Goal: Obtain resource: Download file/media

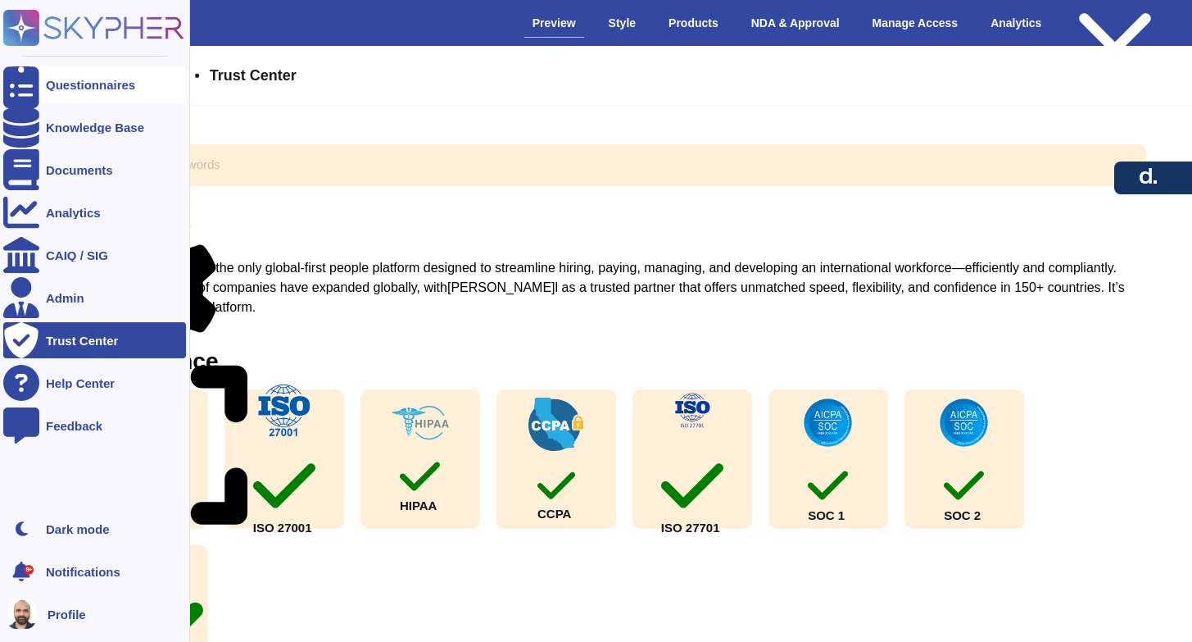
click at [87, 79] on div "Questionnaires" at bounding box center [90, 85] width 89 height 12
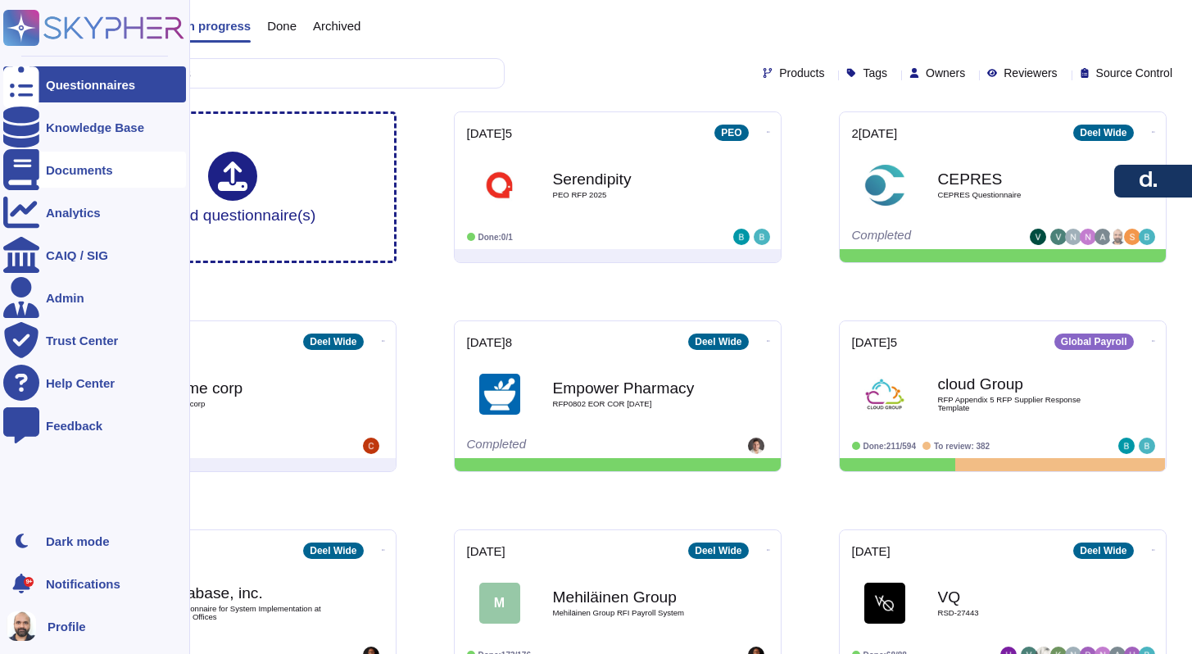
click at [75, 164] on div "Documents" at bounding box center [79, 170] width 67 height 12
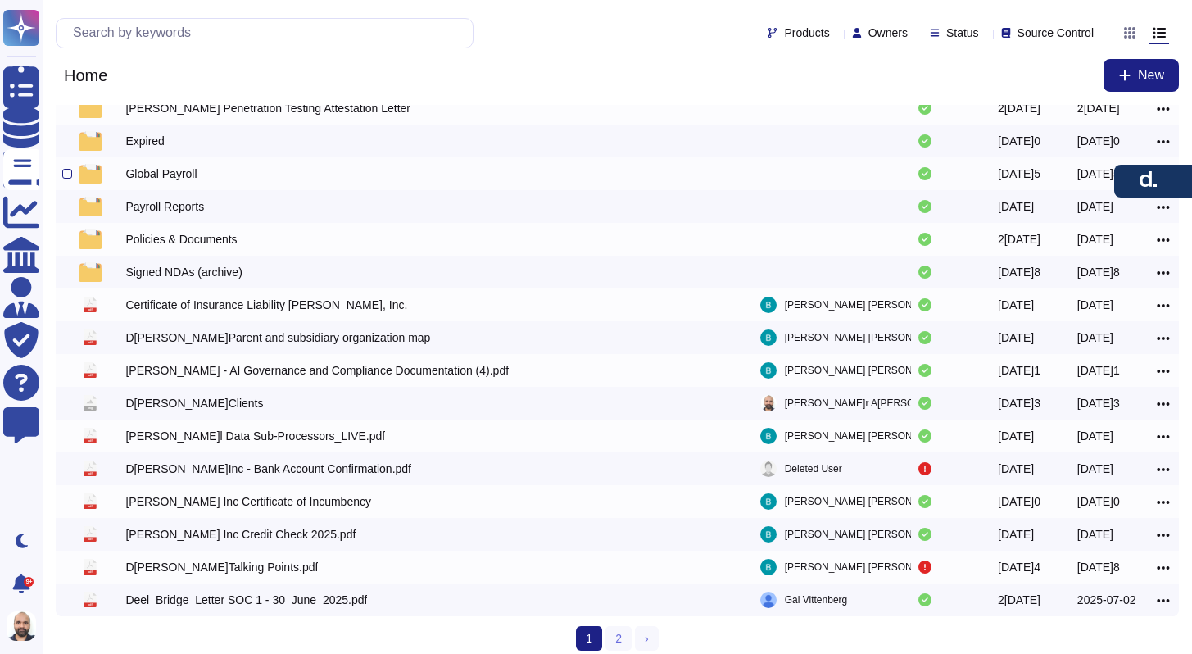
scroll to position [180, 0]
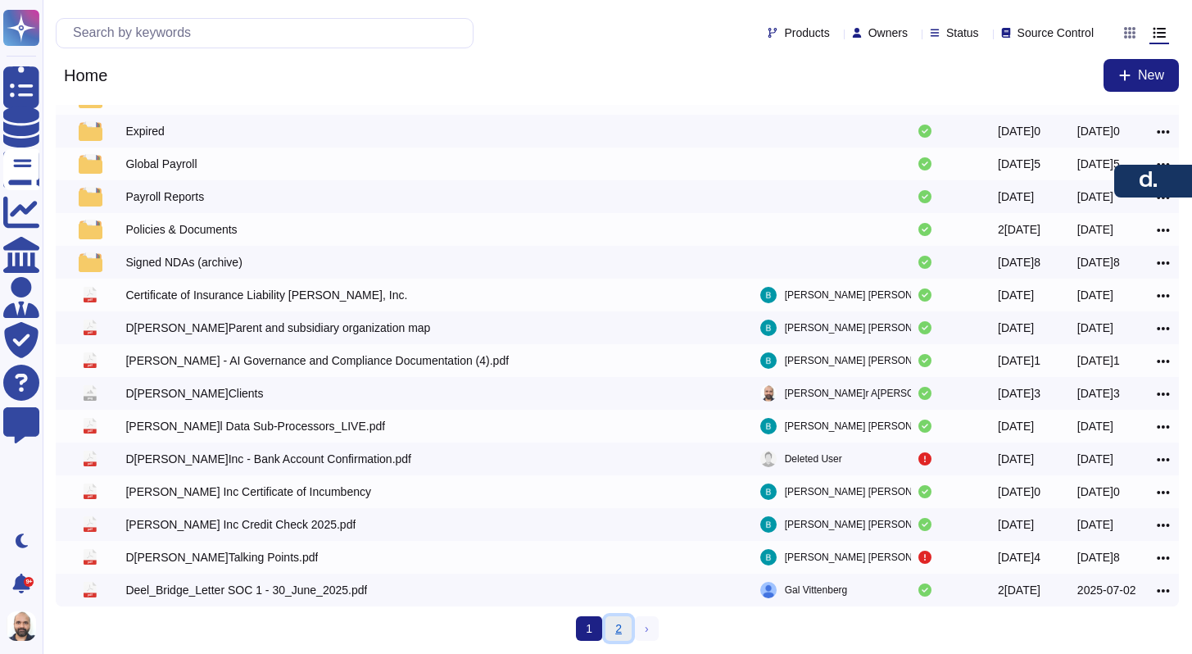
click at [617, 629] on link "2" at bounding box center [619, 628] width 26 height 25
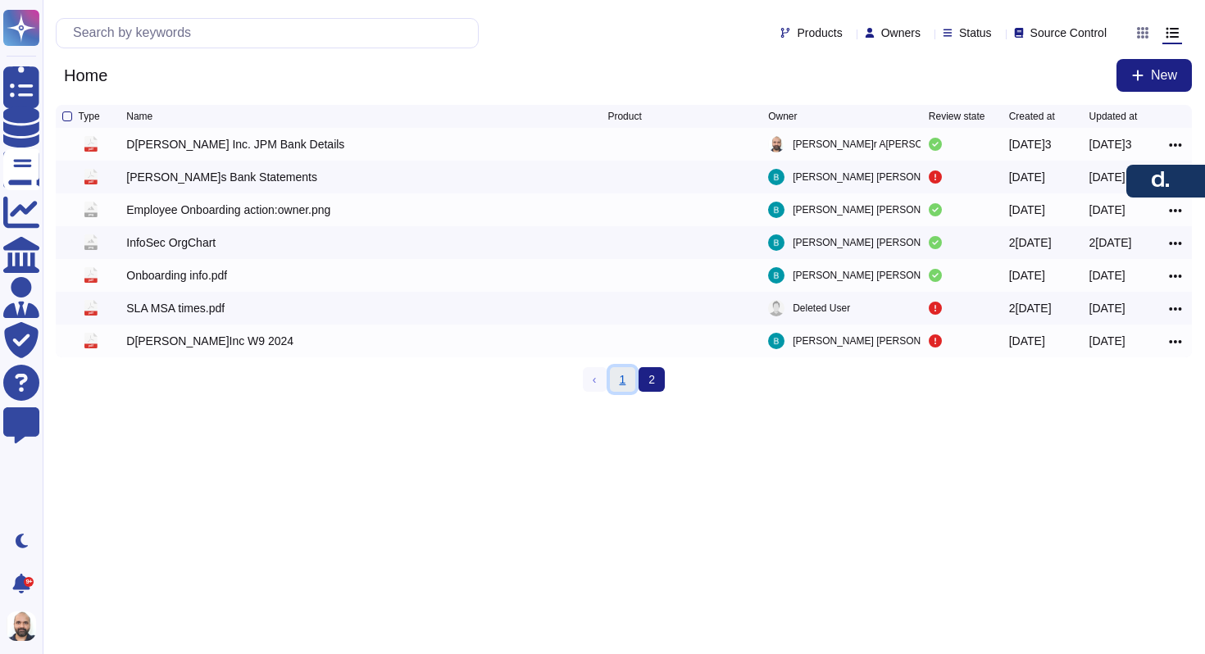
click at [625, 385] on link "1" at bounding box center [623, 379] width 26 height 25
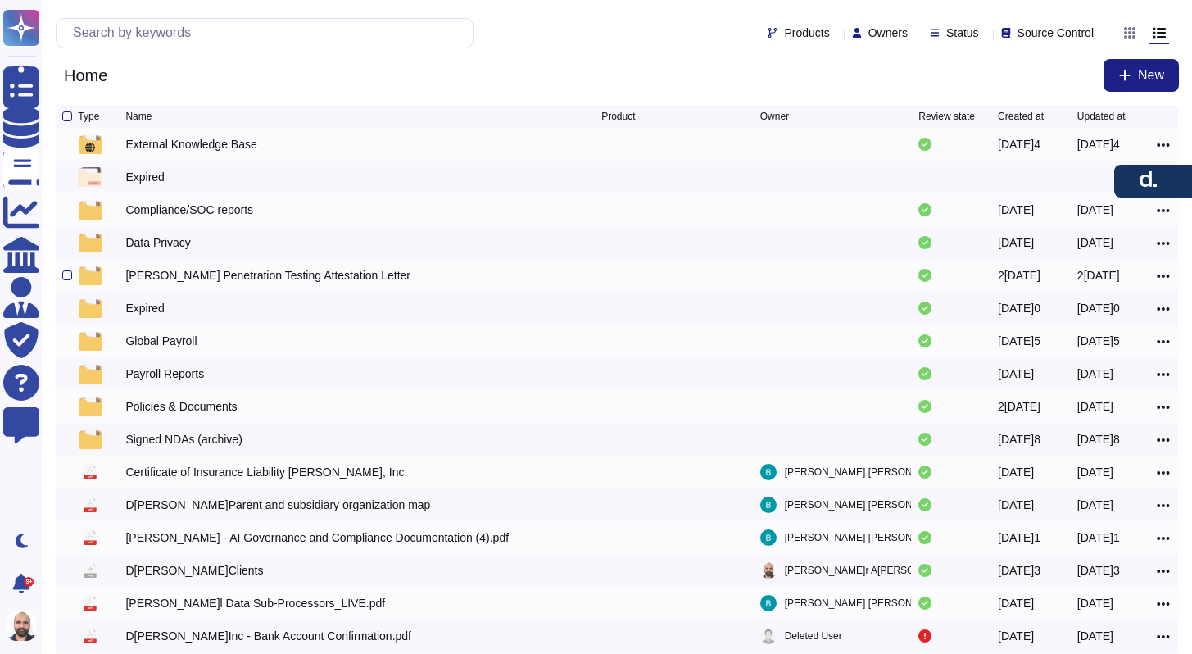
click at [187, 284] on div "Deel Penetration Testing Attestation Letter" at bounding box center [267, 275] width 285 height 16
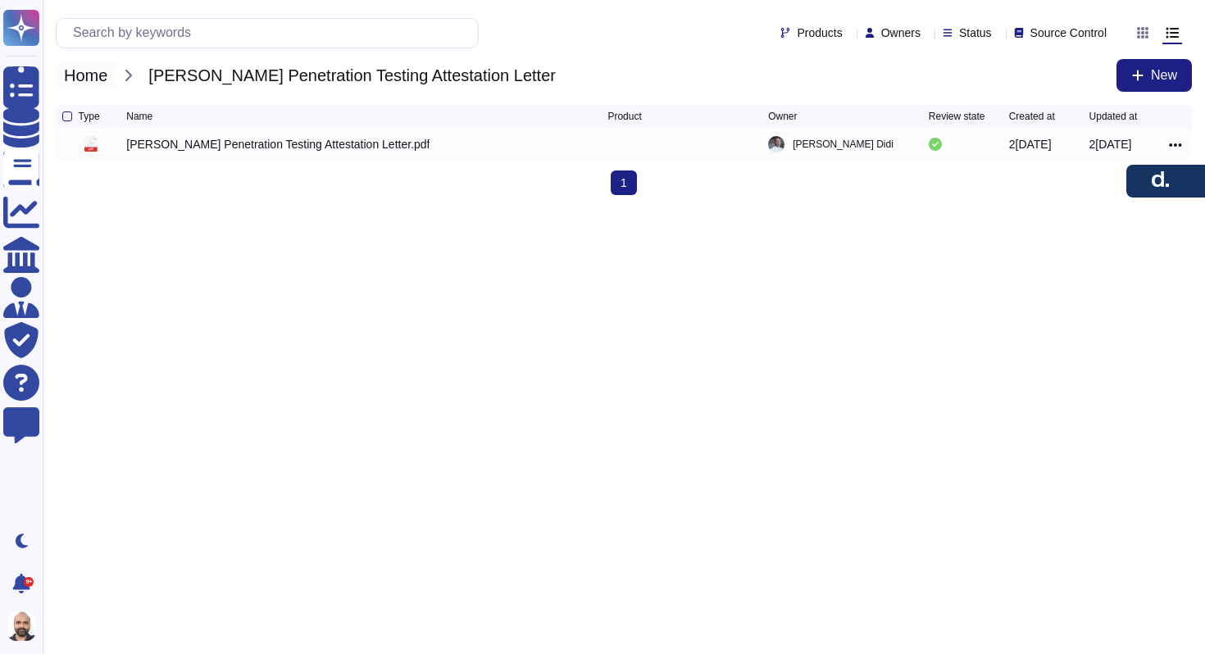
click at [79, 78] on span "Home" at bounding box center [86, 75] width 60 height 25
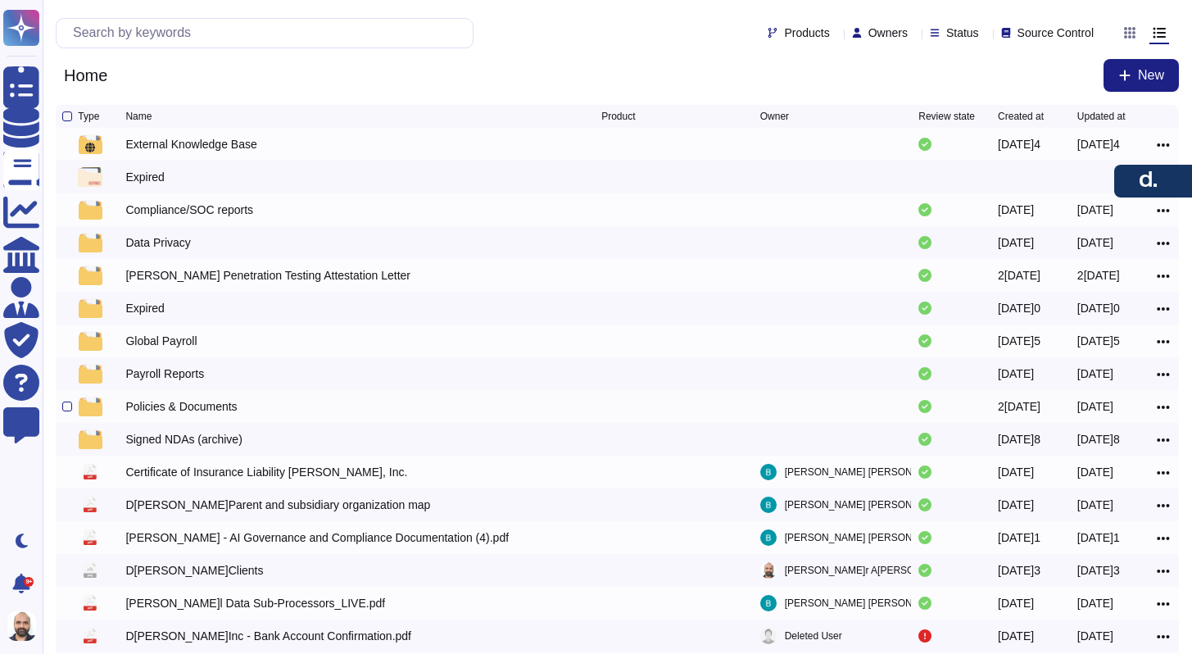
click at [182, 410] on div "Policies & Documents" at bounding box center [180, 406] width 111 height 16
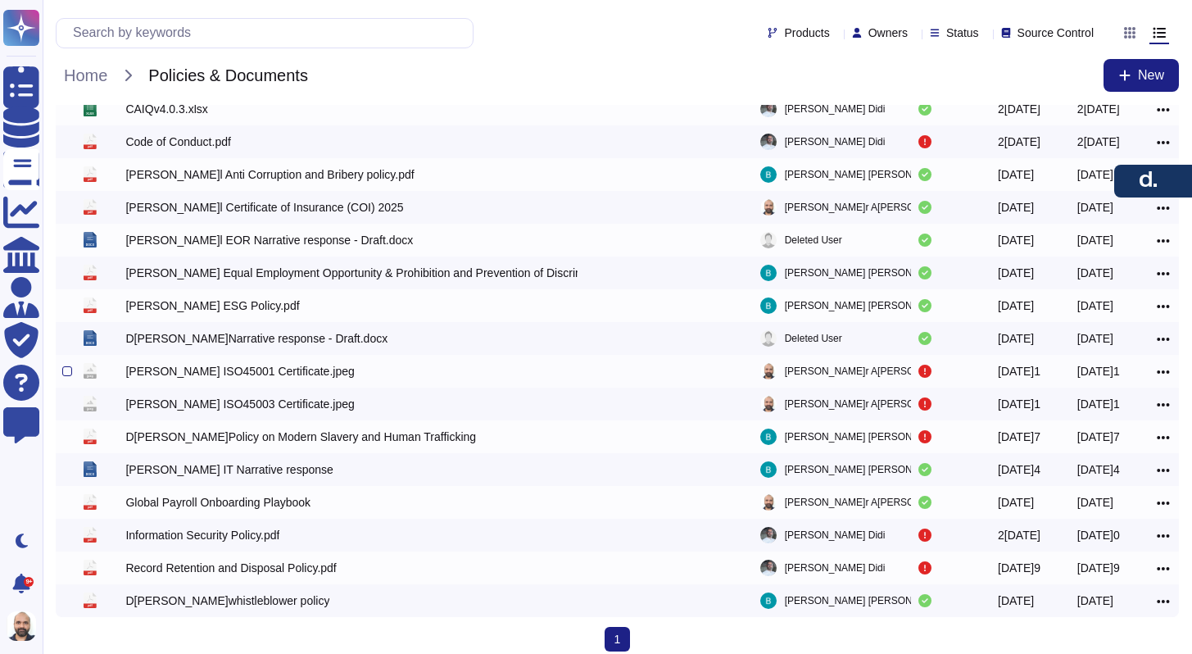
scroll to position [49, 0]
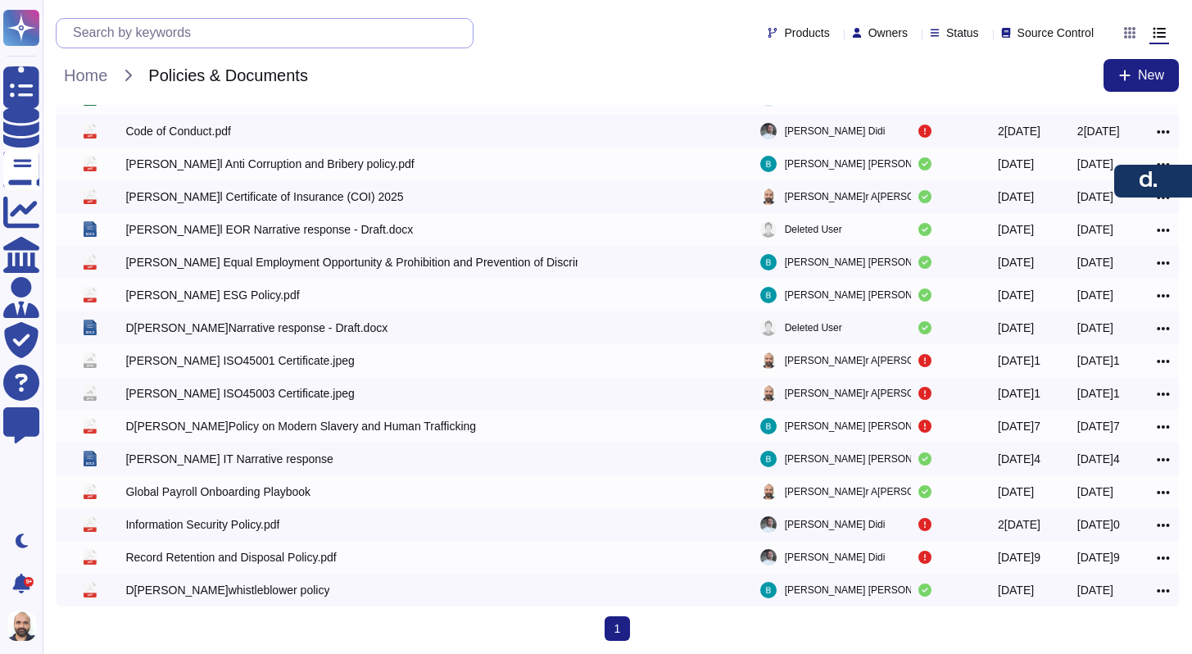
click at [236, 31] on input "text" at bounding box center [269, 33] width 408 height 29
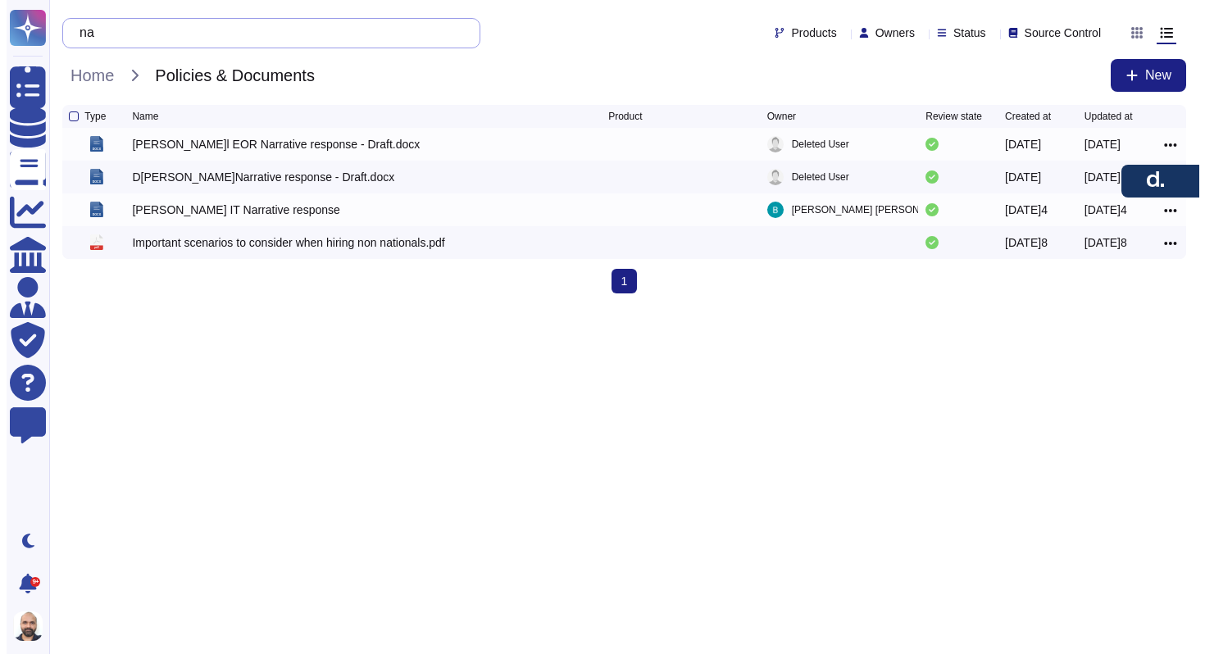
scroll to position [0, 0]
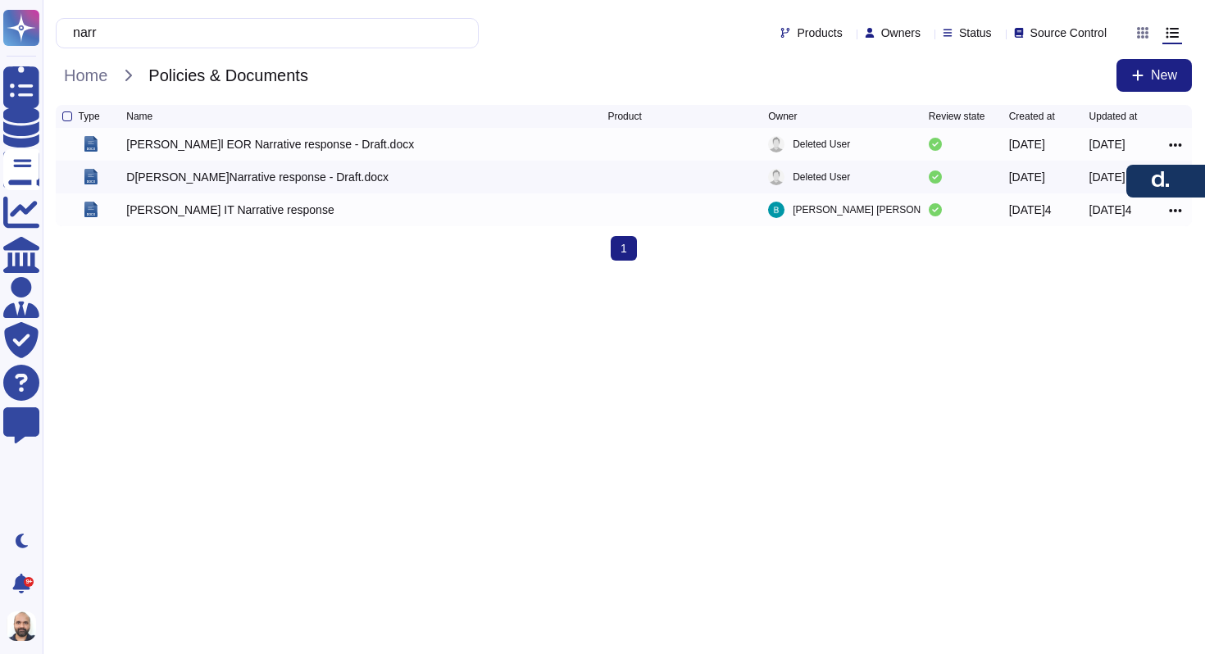
type input "narr"
